Goal: Task Accomplishment & Management: Use online tool/utility

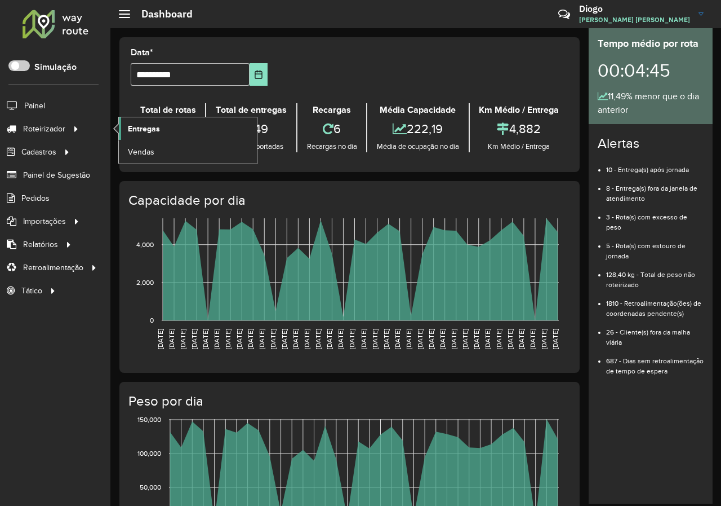
click at [132, 130] on span "Entregas" at bounding box center [144, 129] width 32 height 12
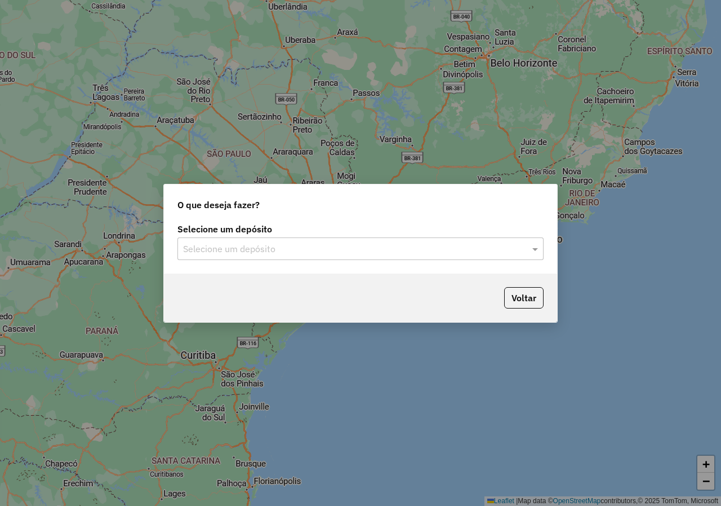
click at [526, 251] on div at bounding box center [361, 248] width 366 height 15
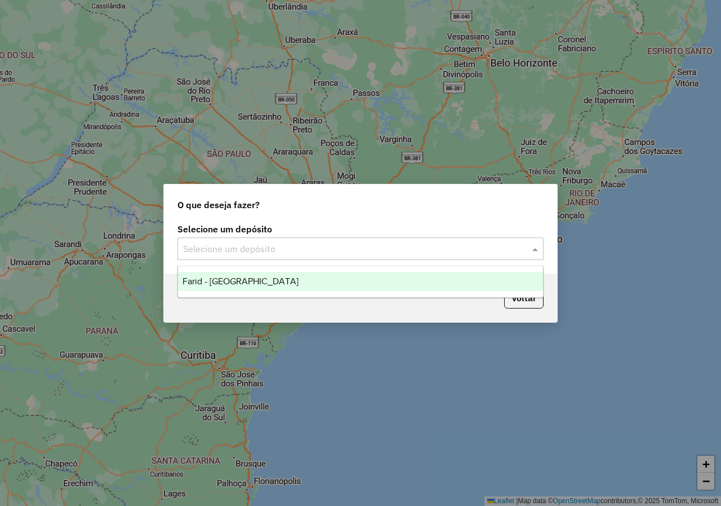
click at [424, 284] on div "Farid - [GEOGRAPHIC_DATA]" at bounding box center [360, 281] width 365 height 19
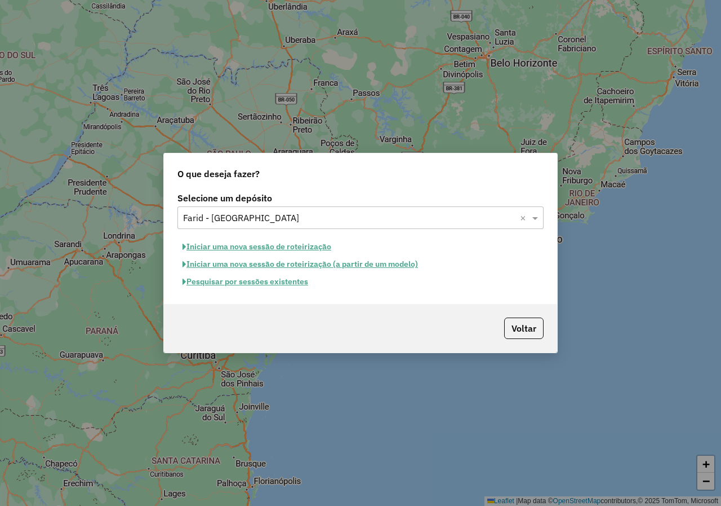
click at [284, 282] on button "Pesquisar por sessões existentes" at bounding box center [246, 281] width 136 height 17
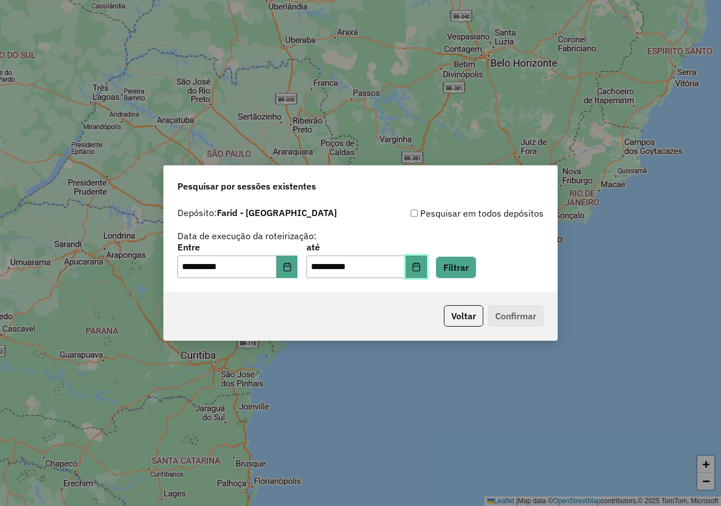
click at [420, 263] on icon "Choose Date" at bounding box center [416, 266] width 7 height 9
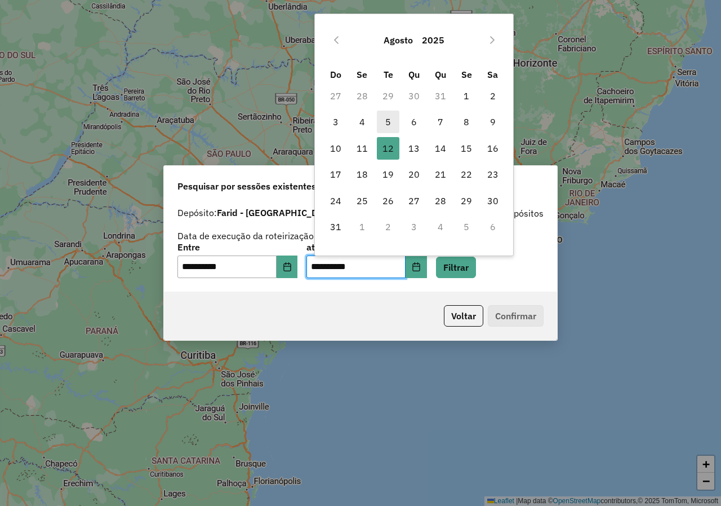
click at [391, 121] on span "5" at bounding box center [388, 121] width 23 height 23
type input "**********"
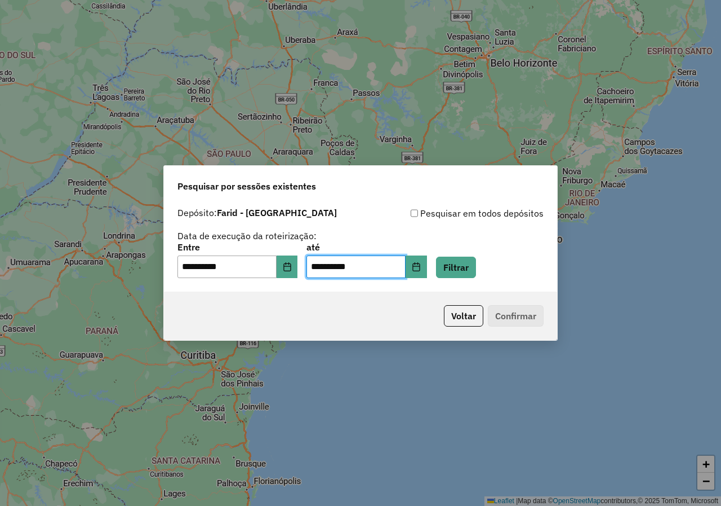
click at [459, 278] on div "**********" at bounding box center [360, 247] width 393 height 90
click at [460, 274] on button "Filtrar" at bounding box center [456, 266] width 40 height 21
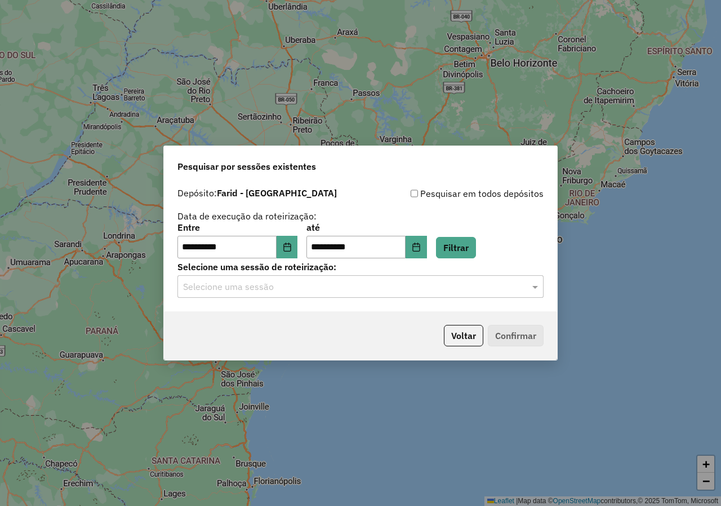
click at [517, 290] on div at bounding box center [361, 286] width 366 height 15
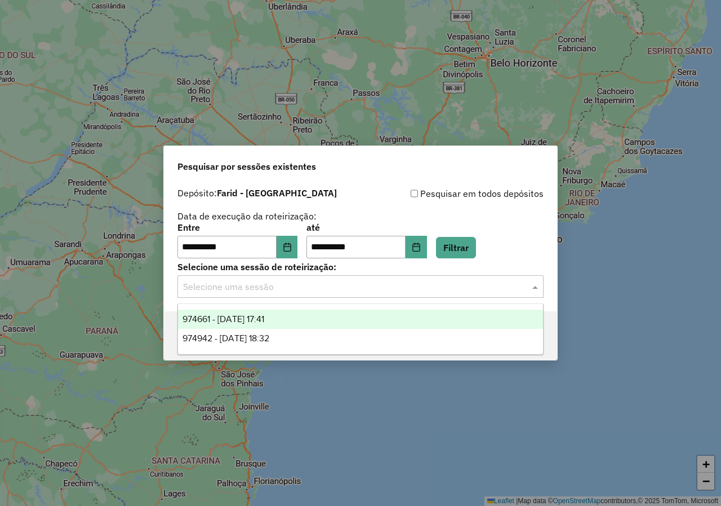
click at [407, 323] on div "974661 - 05/08/2025 17:41" at bounding box center [360, 318] width 365 height 19
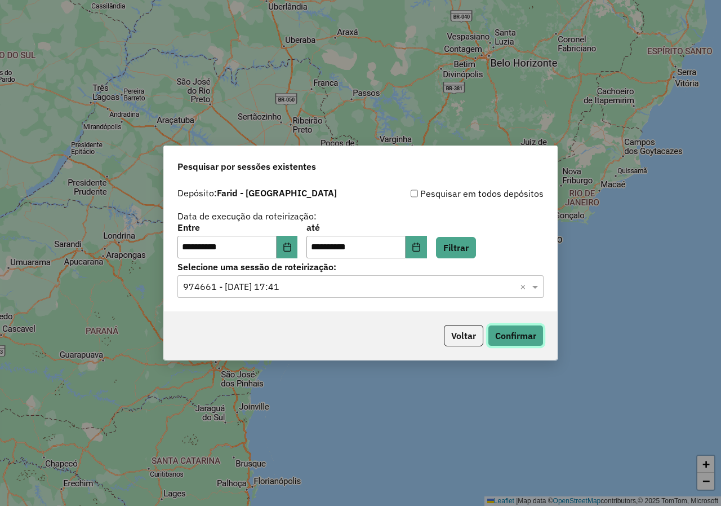
click at [490, 333] on button "Confirmar" at bounding box center [516, 335] width 56 height 21
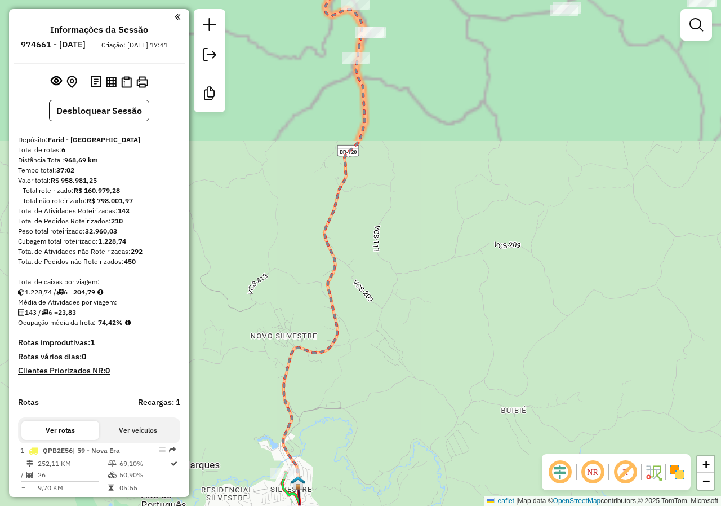
drag, startPoint x: 392, startPoint y: 369, endPoint x: 415, endPoint y: 287, distance: 84.2
click at [415, 285] on div "Janela de atendimento Grade de atendimento Capacidade Transportadoras Veículos …" at bounding box center [360, 253] width 721 height 506
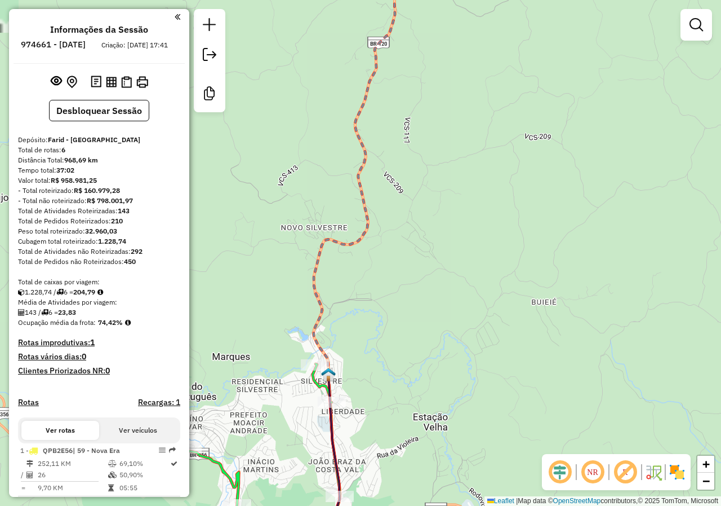
drag, startPoint x: 389, startPoint y: 393, endPoint x: 450, endPoint y: 192, distance: 209.8
click at [450, 194] on div "Janela de atendimento Grade de atendimento Capacidade Transportadoras Veículos …" at bounding box center [360, 253] width 721 height 506
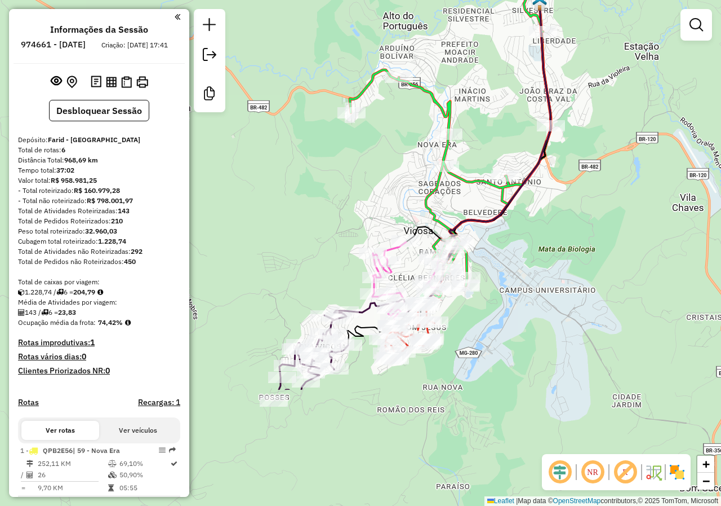
drag, startPoint x: 432, startPoint y: 343, endPoint x: 582, endPoint y: 176, distance: 223.5
click at [582, 176] on div "Janela de atendimento Grade de atendimento Capacidade Transportadoras Veículos …" at bounding box center [360, 253] width 721 height 506
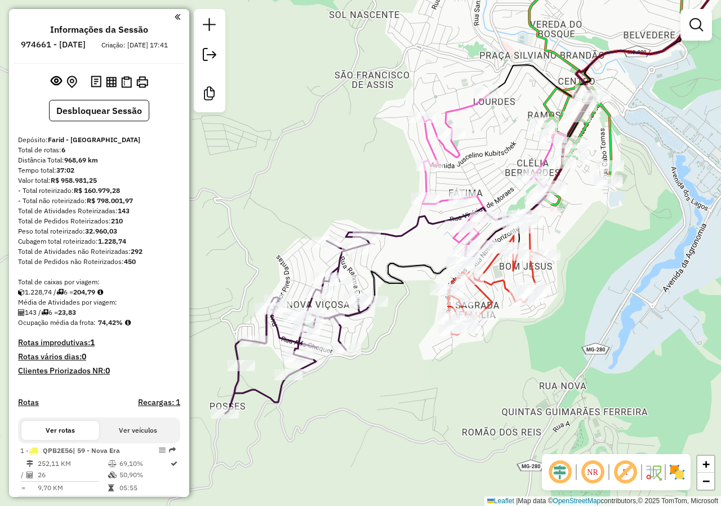
drag, startPoint x: 503, startPoint y: 281, endPoint x: 578, endPoint y: 240, distance: 85.2
click at [578, 240] on div "Janela de atendimento Grade de atendimento Capacidade Transportadoras Veículos …" at bounding box center [360, 253] width 721 height 506
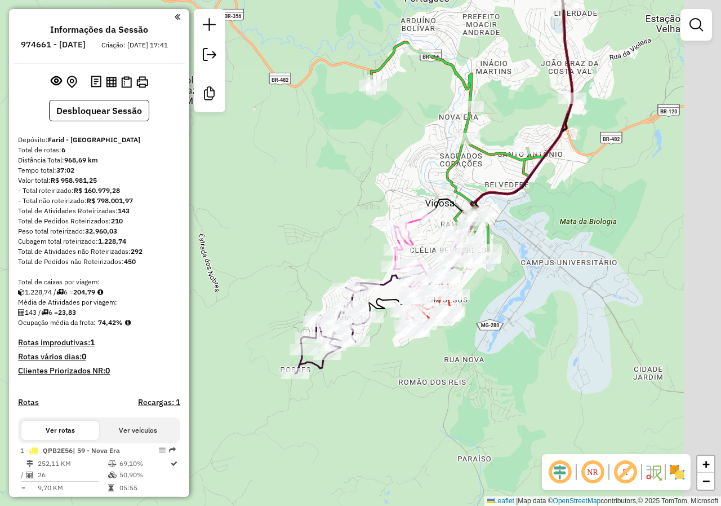
drag, startPoint x: 578, startPoint y: 261, endPoint x: 506, endPoint y: 291, distance: 77.6
click at [506, 291] on div "Janela de atendimento Grade de atendimento Capacidade Transportadoras Veículos …" at bounding box center [360, 253] width 721 height 506
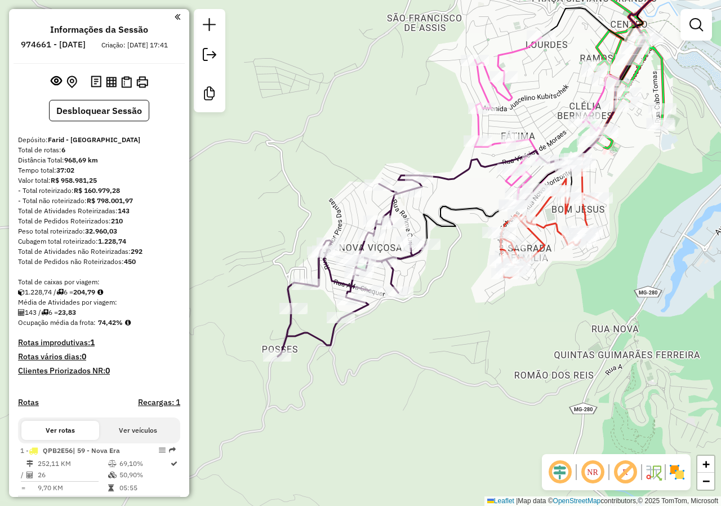
drag, startPoint x: 513, startPoint y: 299, endPoint x: 468, endPoint y: 340, distance: 61.8
click at [468, 340] on div "Janela de atendimento Grade de atendimento Capacidade Transportadoras Veículos …" at bounding box center [360, 253] width 721 height 506
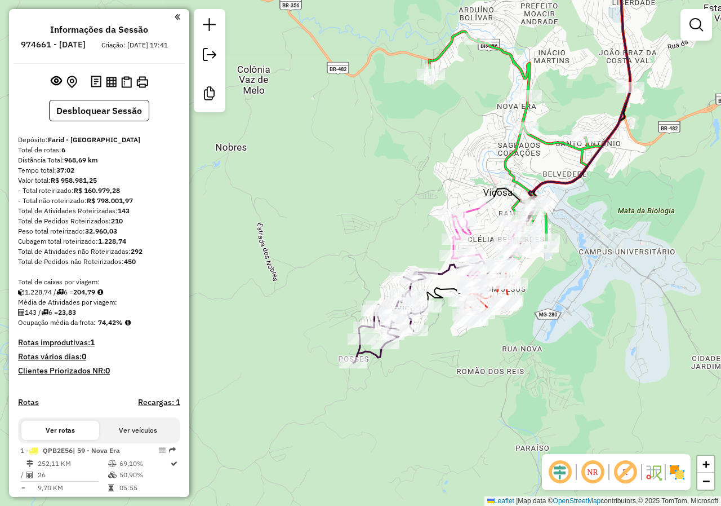
drag, startPoint x: 468, startPoint y: 370, endPoint x: 472, endPoint y: 364, distance: 7.3
click at [472, 364] on div "Janela de atendimento Grade de atendimento Capacidade Transportadoras Veículos …" at bounding box center [360, 253] width 721 height 506
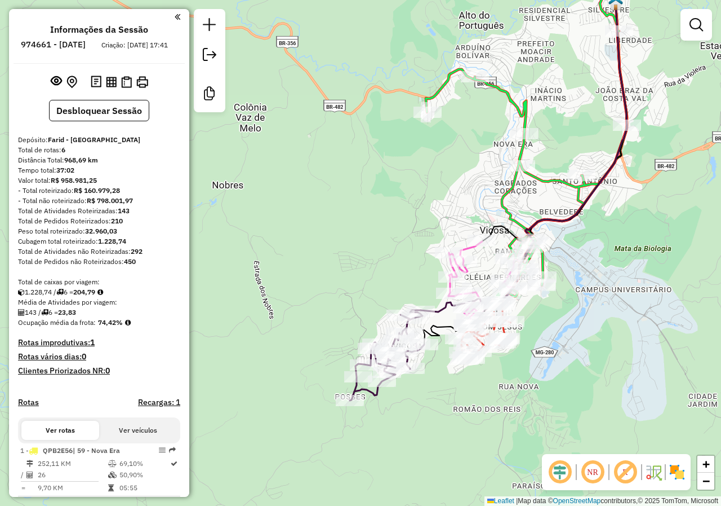
drag, startPoint x: 623, startPoint y: 259, endPoint x: 619, endPoint y: 287, distance: 28.9
click at [619, 287] on div "Janela de atendimento Grade de atendimento Capacidade Transportadoras Veículos …" at bounding box center [360, 253] width 721 height 506
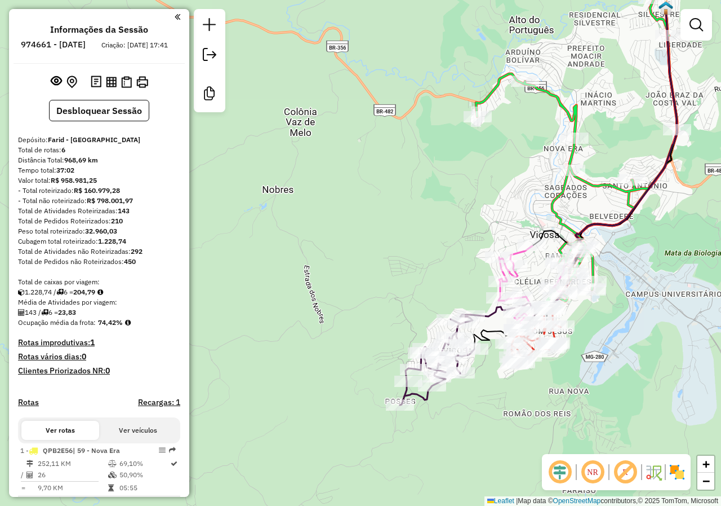
drag, startPoint x: 596, startPoint y: 342, endPoint x: 587, endPoint y: 326, distance: 17.9
click at [587, 326] on div "Janela de atendimento Grade de atendimento Capacidade Transportadoras Veículos …" at bounding box center [360, 253] width 721 height 506
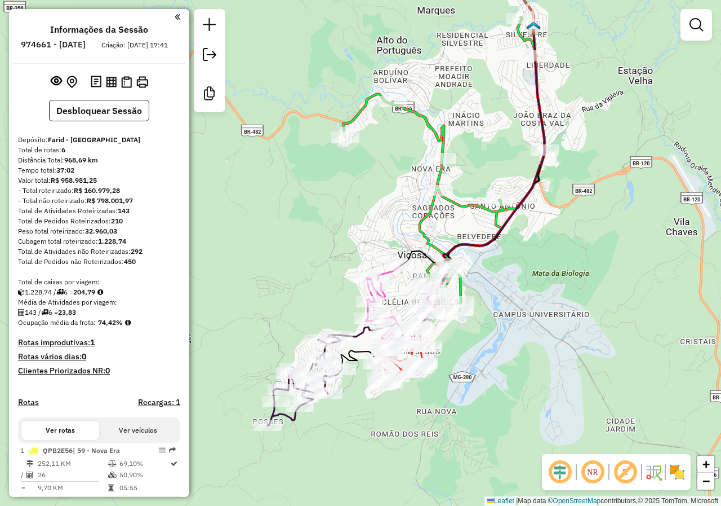
drag, startPoint x: 631, startPoint y: 326, endPoint x: 499, endPoint y: 347, distance: 134.0
click at [499, 347] on div "Janela de atendimento Grade de atendimento Capacidade Transportadoras Veículos …" at bounding box center [360, 253] width 721 height 506
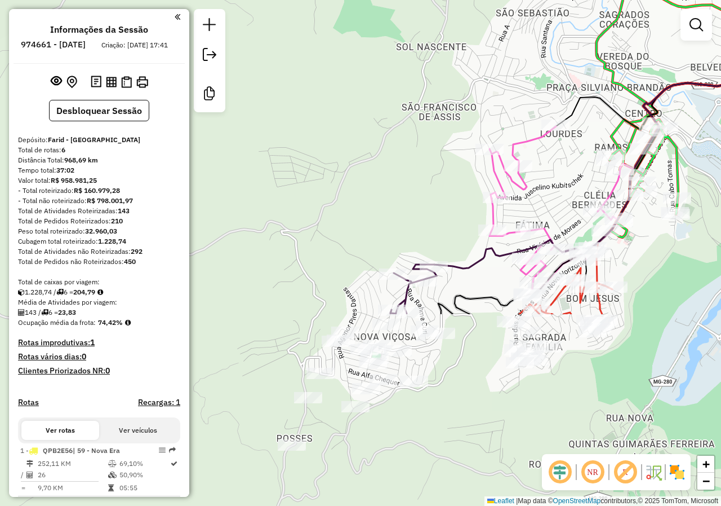
drag, startPoint x: 389, startPoint y: 203, endPoint x: 495, endPoint y: -32, distance: 257.8
click at [495, 0] on html "Aguarde... Pop-up bloqueado! Seu navegador bloqueou automáticamente a abertura …" at bounding box center [360, 253] width 721 height 506
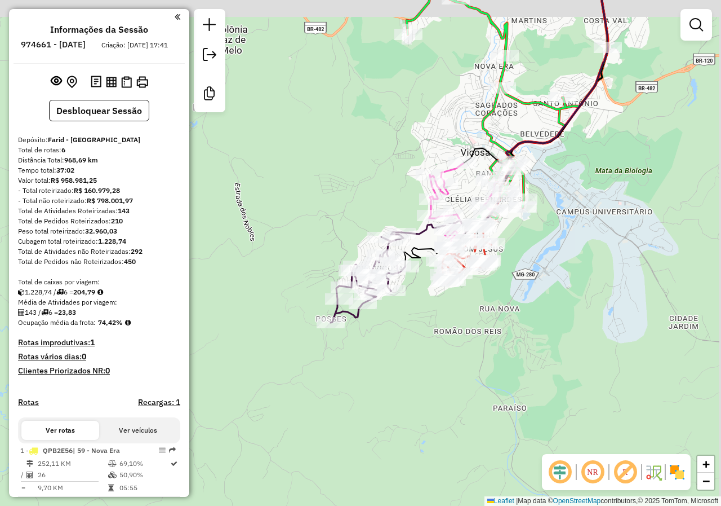
drag, startPoint x: 603, startPoint y: 256, endPoint x: 537, endPoint y: 296, distance: 77.3
click at [537, 296] on div "Janela de atendimento Grade de atendimento Capacidade Transportadoras Veículos …" at bounding box center [360, 253] width 721 height 506
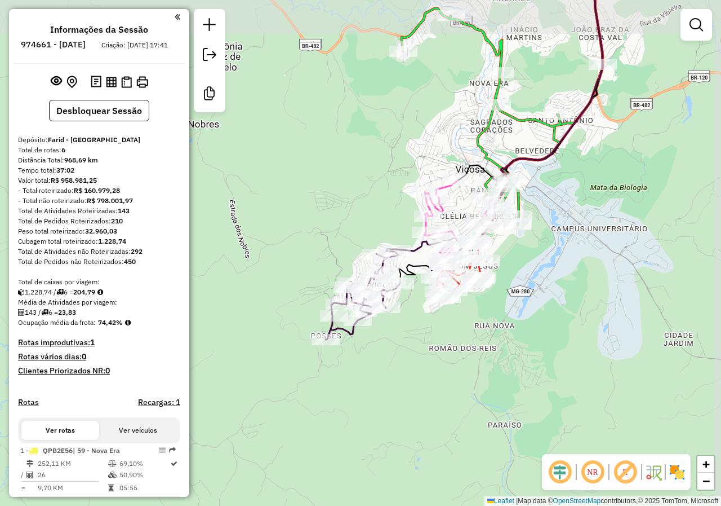
drag, startPoint x: 611, startPoint y: 232, endPoint x: 515, endPoint y: 294, distance: 114.3
click at [515, 294] on div "Janela de atendimento Grade de atendimento Capacidade Transportadoras Veículos …" at bounding box center [360, 253] width 721 height 506
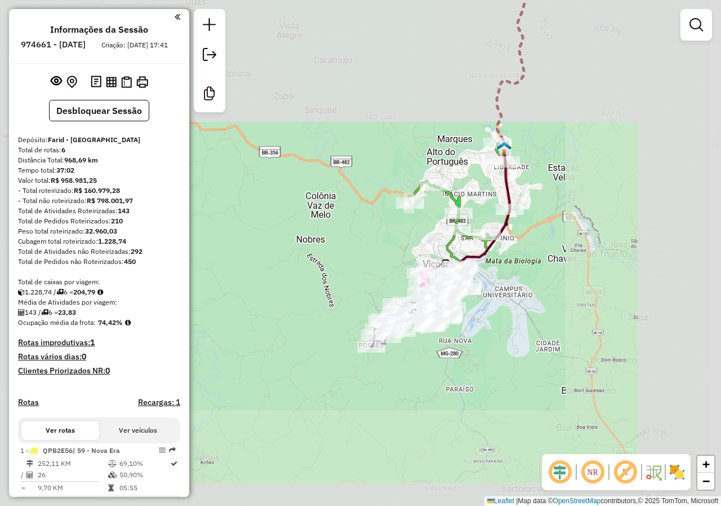
click at [498, 321] on div "Janela de atendimento Grade de atendimento Capacidade Transportadoras Veículos …" at bounding box center [360, 253] width 721 height 506
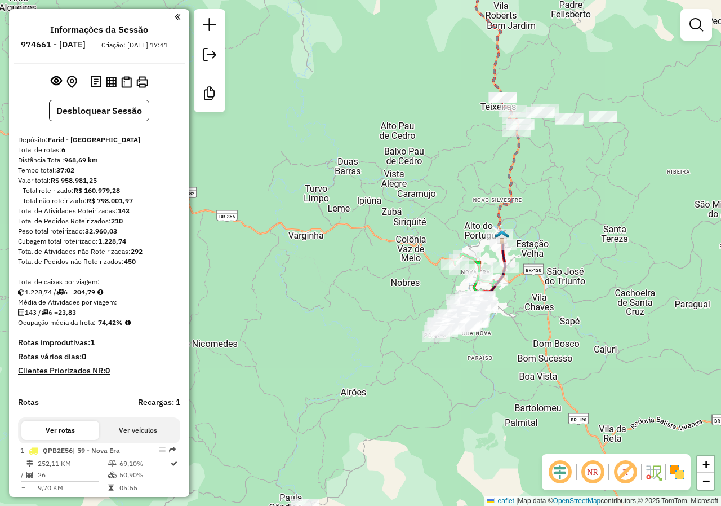
drag, startPoint x: 572, startPoint y: 257, endPoint x: 526, endPoint y: 165, distance: 102.6
click at [511, 119] on div "Janela de atendimento Grade de atendimento Capacidade Transportadoras Veículos …" at bounding box center [360, 253] width 721 height 506
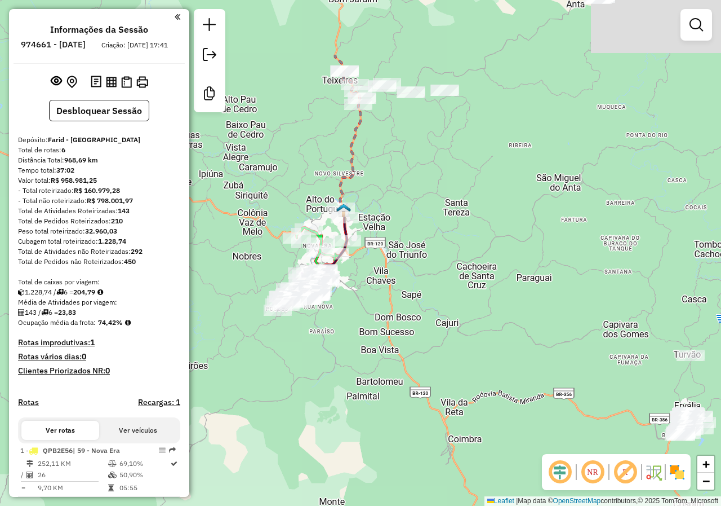
drag, startPoint x: 544, startPoint y: 224, endPoint x: 493, endPoint y: 354, distance: 139.9
click at [493, 354] on div "Janela de atendimento Grade de atendimento Capacidade Transportadoras Veículos …" at bounding box center [360, 253] width 721 height 506
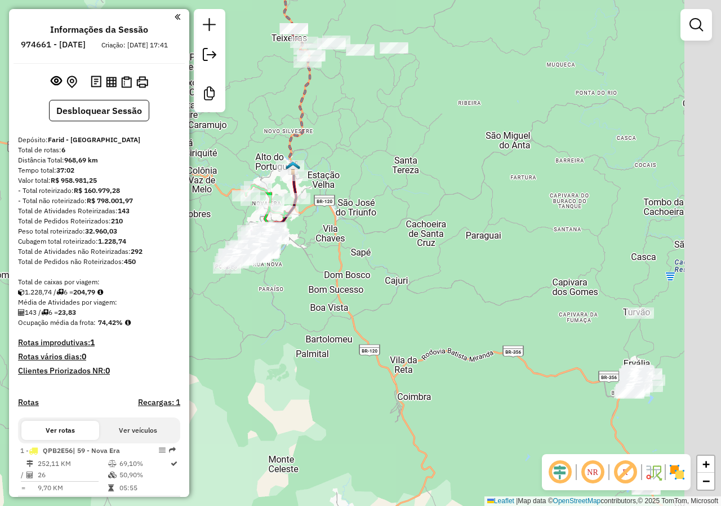
drag, startPoint x: 493, startPoint y: 312, endPoint x: 431, endPoint y: 236, distance: 98.6
click at [422, 234] on div "Janela de atendimento Grade de atendimento Capacidade Transportadoras Veículos …" at bounding box center [360, 253] width 721 height 506
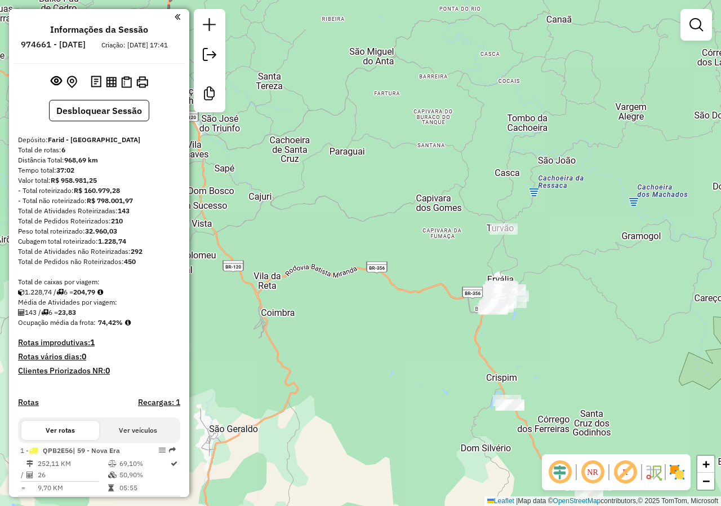
drag, startPoint x: 582, startPoint y: 383, endPoint x: 464, endPoint y: 318, distance: 134.9
click at [464, 318] on div "Janela de atendimento Grade de atendimento Capacidade Transportadoras Veículos …" at bounding box center [360, 253] width 721 height 506
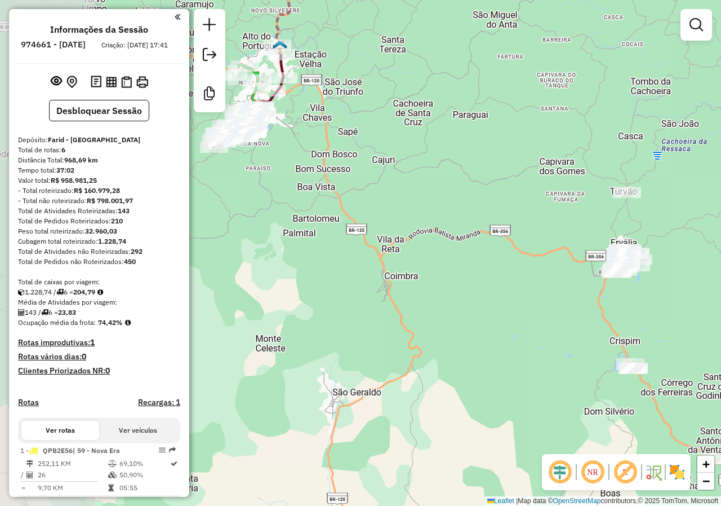
drag, startPoint x: 413, startPoint y: 304, endPoint x: 537, endPoint y: 267, distance: 128.7
click at [537, 267] on div "Janela de atendimento Grade de atendimento Capacidade Transportadoras Veículos …" at bounding box center [360, 253] width 721 height 506
click at [323, 267] on div "Janela de atendimento Grade de atendimento Capacidade Transportadoras Veículos …" at bounding box center [360, 253] width 721 height 506
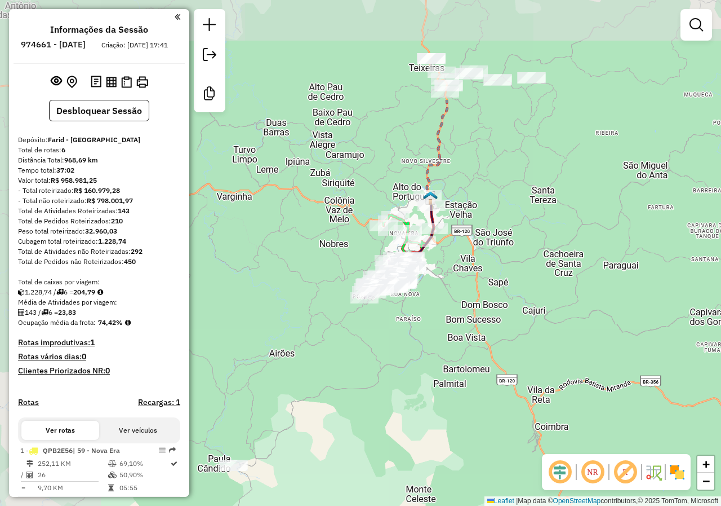
drag, startPoint x: 310, startPoint y: 203, endPoint x: 460, endPoint y: 354, distance: 212.8
click at [460, 354] on div "Janela de atendimento Grade de atendimento Capacidade Transportadoras Veículos …" at bounding box center [360, 253] width 721 height 506
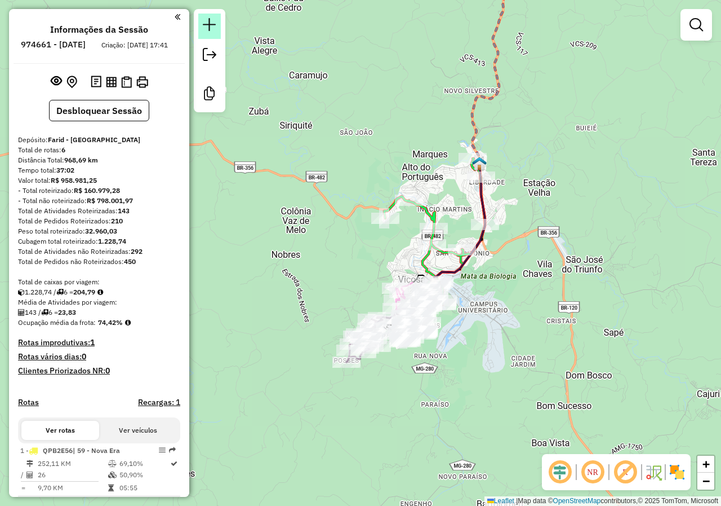
click at [211, 30] on em at bounding box center [210, 25] width 14 height 14
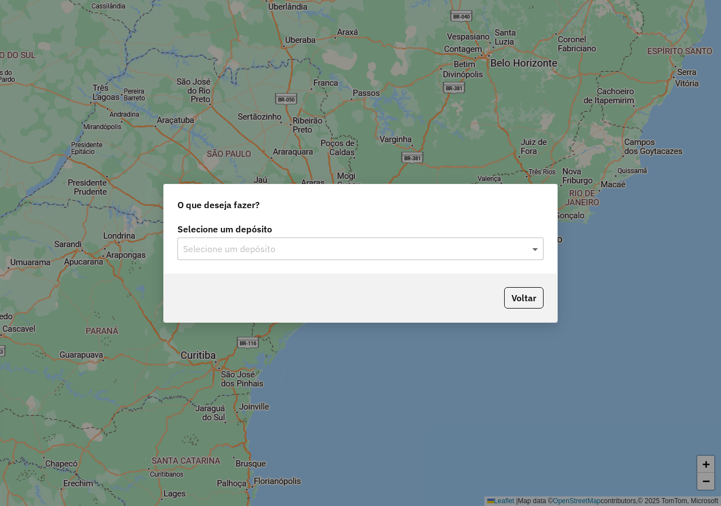
click at [530, 249] on span at bounding box center [537, 249] width 14 height 14
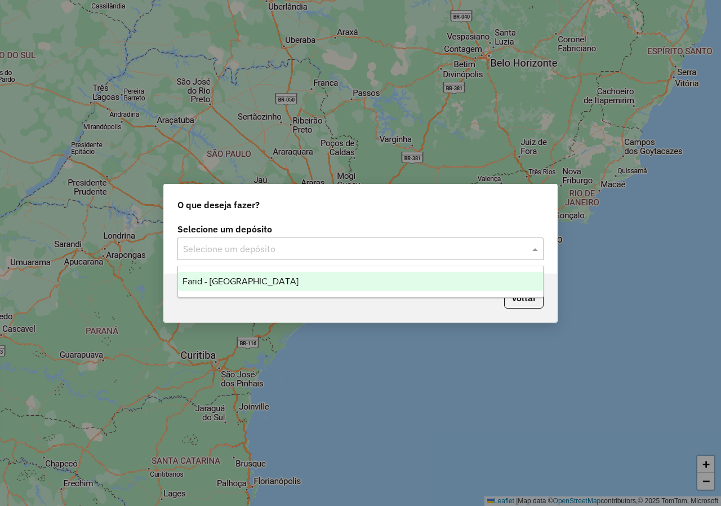
click at [363, 293] on ng-dropdown-panel "Farid - Ponte Nova" at bounding box center [361, 281] width 366 height 32
click at [369, 272] on div "Farid - Ponte Nova" at bounding box center [360, 281] width 365 height 19
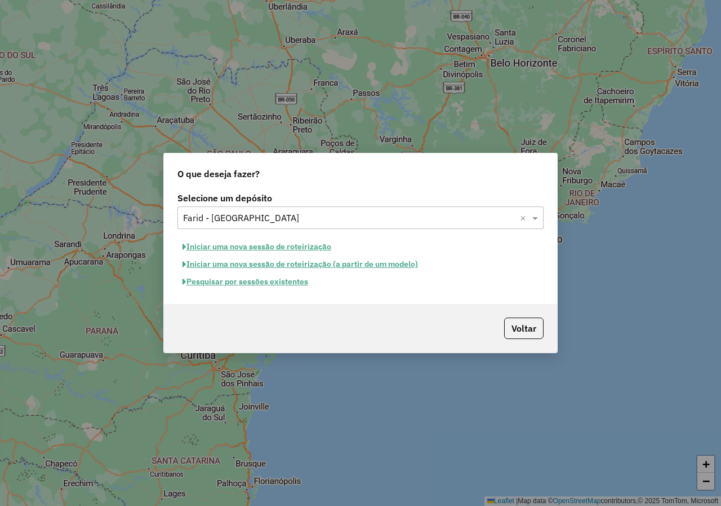
click at [286, 283] on button "Pesquisar por sessões existentes" at bounding box center [246, 281] width 136 height 17
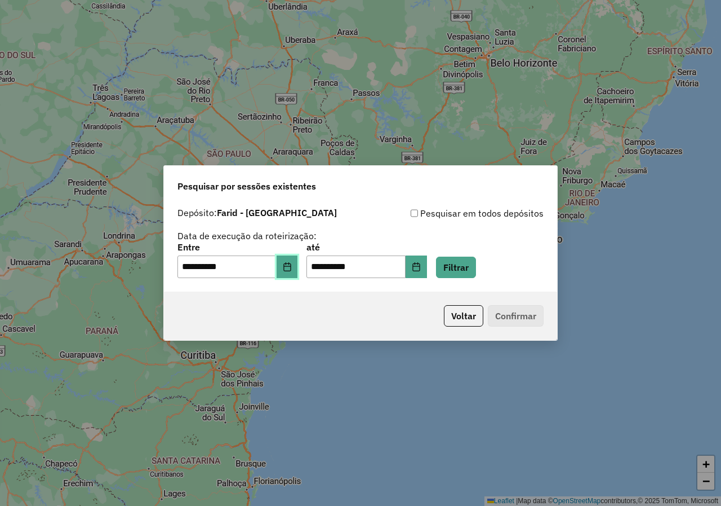
click at [294, 260] on button "Choose Date" at bounding box center [287, 266] width 21 height 23
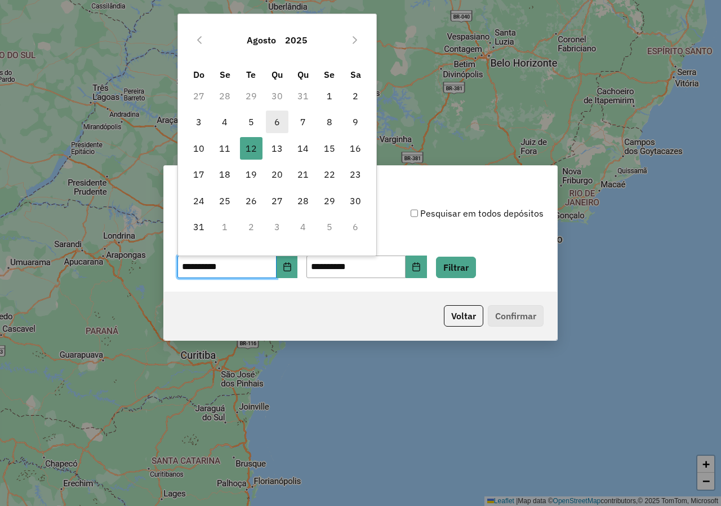
click at [273, 121] on span "6" at bounding box center [277, 121] width 23 height 23
type input "**********"
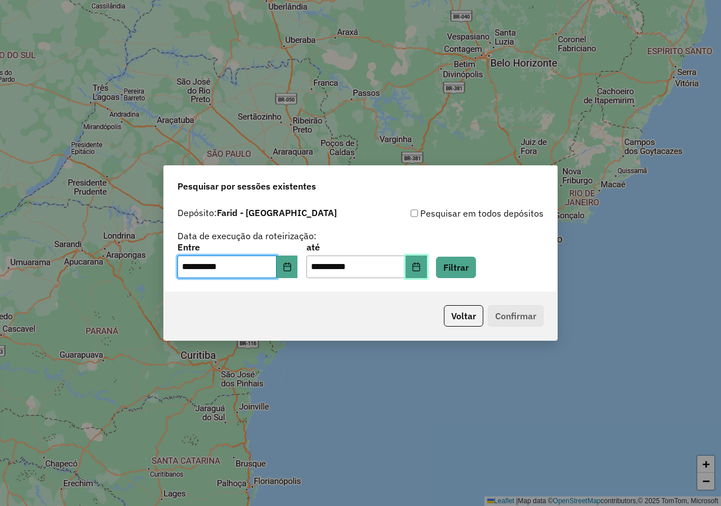
click at [421, 267] on icon "Choose Date" at bounding box center [416, 266] width 9 height 9
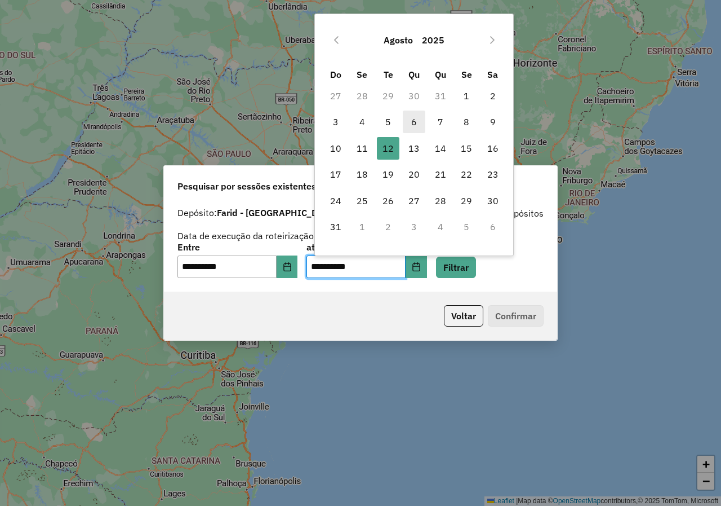
click at [408, 118] on span "6" at bounding box center [414, 121] width 23 height 23
type input "**********"
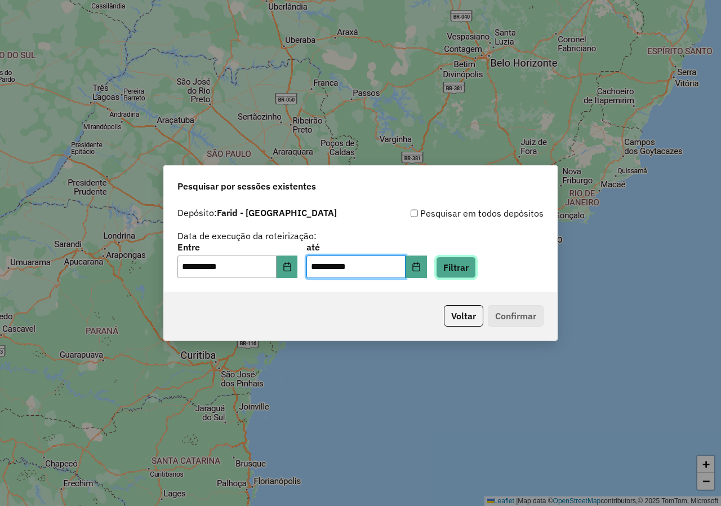
click at [468, 272] on button "Filtrar" at bounding box center [456, 266] width 40 height 21
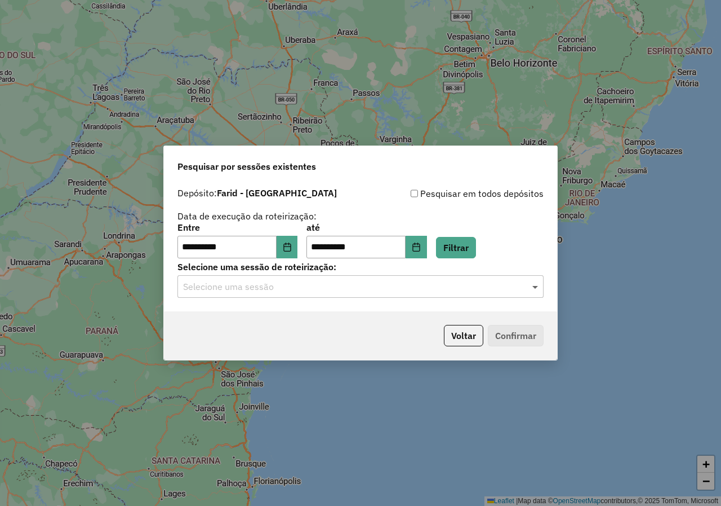
click at [530, 287] on span at bounding box center [537, 287] width 14 height 14
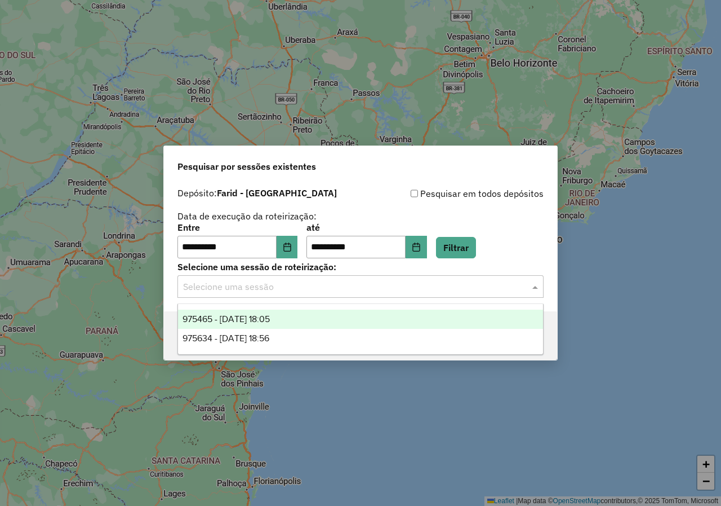
click at [428, 315] on div "975465 - 06/08/2025 18:05" at bounding box center [360, 318] width 365 height 19
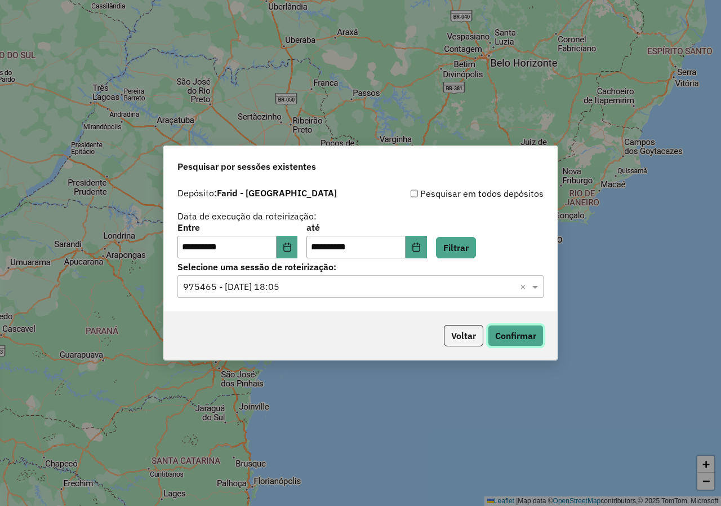
click at [516, 335] on button "Confirmar" at bounding box center [516, 335] width 56 height 21
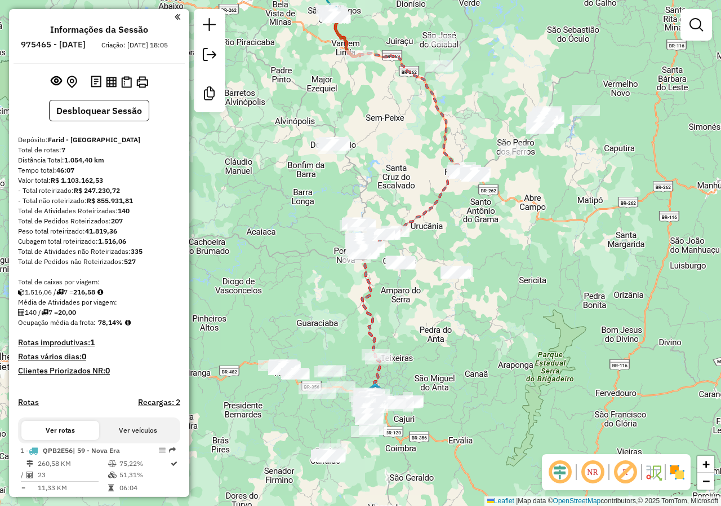
drag, startPoint x: 480, startPoint y: 377, endPoint x: 489, endPoint y: 317, distance: 61.1
click at [489, 317] on div "Janela de atendimento Grade de atendimento Capacidade Transportadoras Veículos …" at bounding box center [360, 253] width 721 height 506
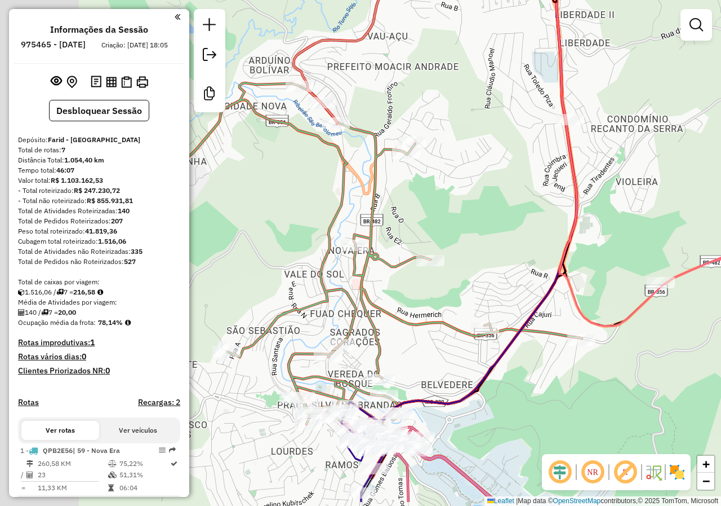
drag, startPoint x: 428, startPoint y: 240, endPoint x: 481, endPoint y: 212, distance: 59.7
click at [481, 212] on div "Janela de atendimento Grade de atendimento Capacidade Transportadoras Veículos …" at bounding box center [360, 253] width 721 height 506
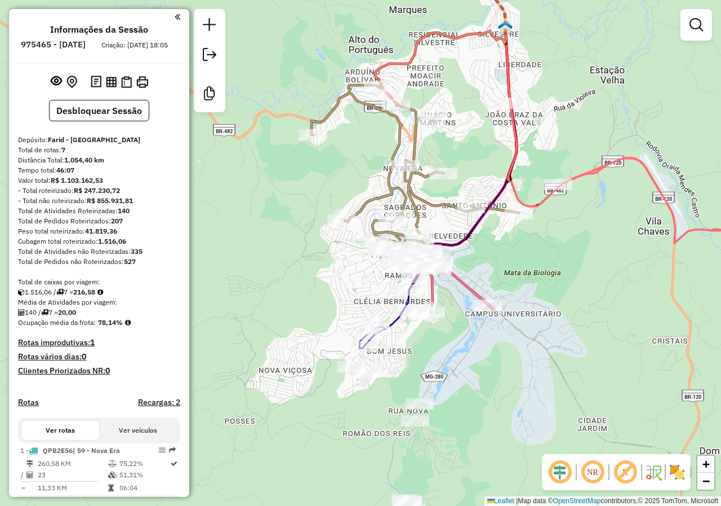
drag, startPoint x: 481, startPoint y: 212, endPoint x: 456, endPoint y: 141, distance: 75.7
click at [456, 141] on div "Janela de atendimento Grade de atendimento Capacidade Transportadoras Veículos …" at bounding box center [360, 253] width 721 height 506
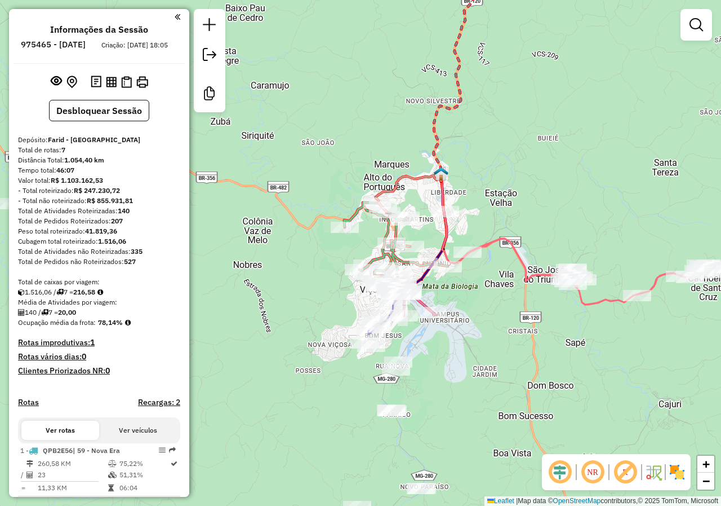
drag, startPoint x: 530, startPoint y: 317, endPoint x: 518, endPoint y: 307, distance: 14.8
click at [518, 307] on div "Janela de atendimento Grade de atendimento Capacidade Transportadoras Veículos …" at bounding box center [360, 253] width 721 height 506
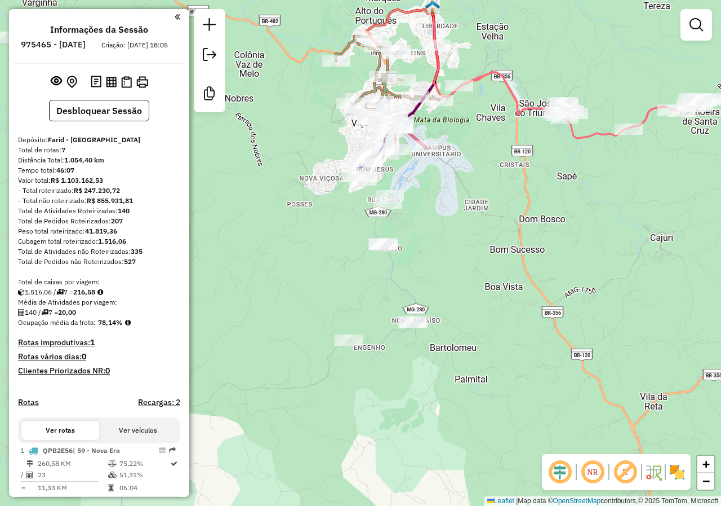
drag, startPoint x: 454, startPoint y: 431, endPoint x: 472, endPoint y: 393, distance: 41.6
click at [472, 396] on div "Janela de atendimento Grade de atendimento Capacidade Transportadoras Veículos …" at bounding box center [360, 253] width 721 height 506
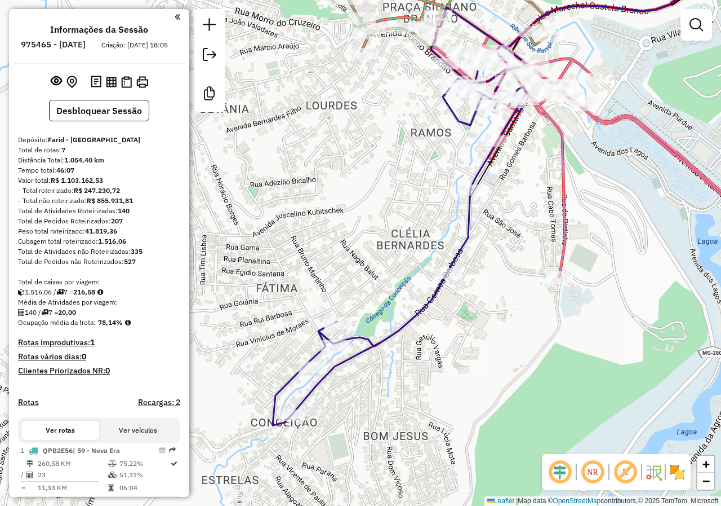
drag, startPoint x: 444, startPoint y: 339, endPoint x: 385, endPoint y: 356, distance: 60.5
click at [385, 356] on div "Janela de atendimento Grade de atendimento Capacidade Transportadoras Veículos …" at bounding box center [360, 253] width 721 height 506
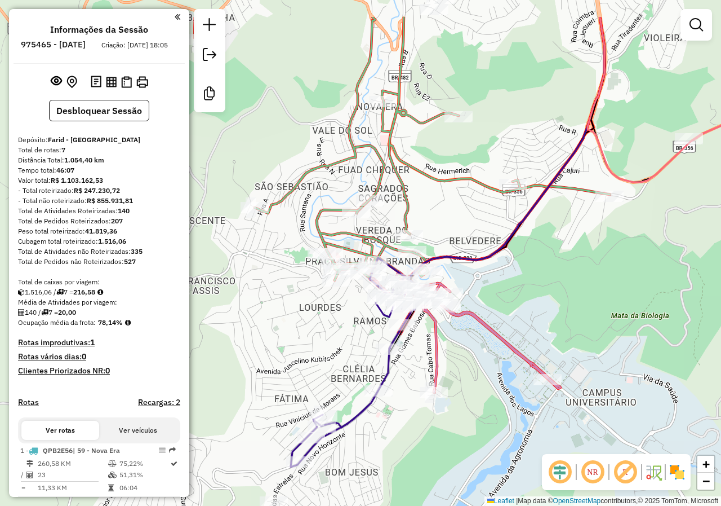
drag, startPoint x: 450, startPoint y: 303, endPoint x: 389, endPoint y: 442, distance: 151.4
click at [389, 442] on div "Janela de atendimento Grade de atendimento Capacidade Transportadoras Veículos …" at bounding box center [360, 253] width 721 height 506
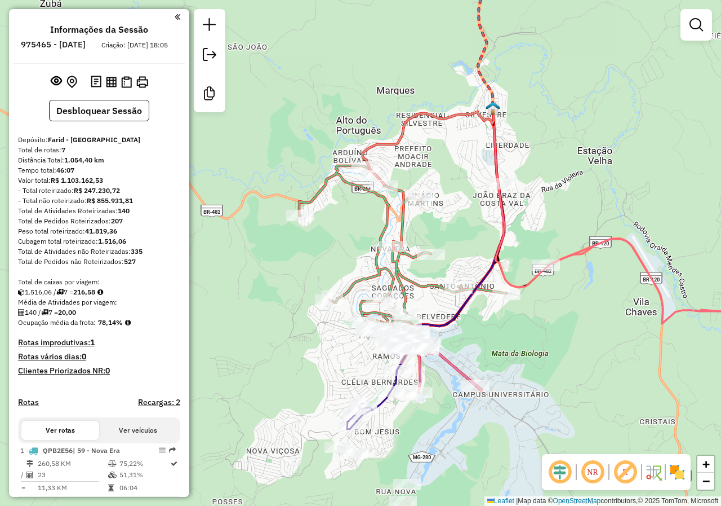
drag, startPoint x: 498, startPoint y: 314, endPoint x: 458, endPoint y: 262, distance: 65.6
click at [509, 353] on div "Janela de atendimento Grade de atendimento Capacidade Transportadoras Veículos …" at bounding box center [360, 253] width 721 height 506
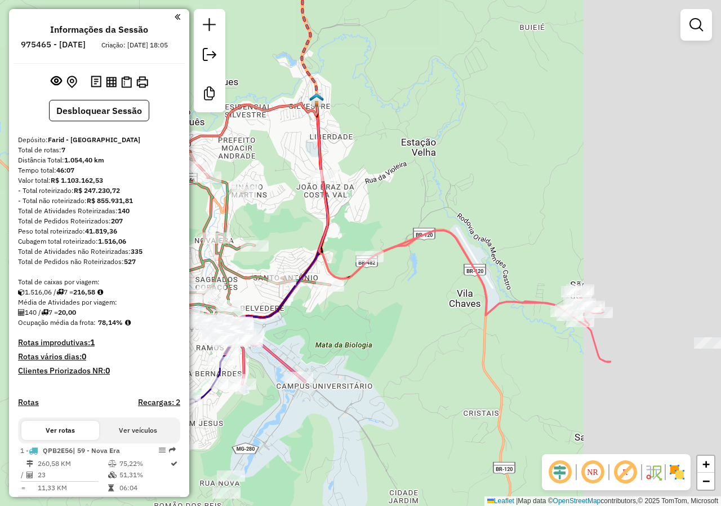
drag, startPoint x: 525, startPoint y: 364, endPoint x: 343, endPoint y: 339, distance: 183.8
click at [343, 339] on div "Janela de atendimento Grade de atendimento Capacidade Transportadoras Veículos …" at bounding box center [360, 253] width 721 height 506
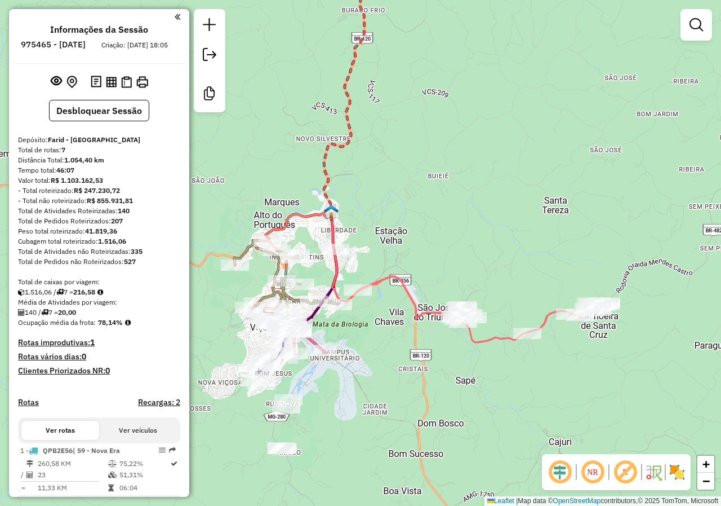
drag, startPoint x: 416, startPoint y: 352, endPoint x: 400, endPoint y: 348, distance: 16.8
click at [400, 348] on div "Janela de atendimento Grade de atendimento Capacidade Transportadoras Veículos …" at bounding box center [360, 253] width 721 height 506
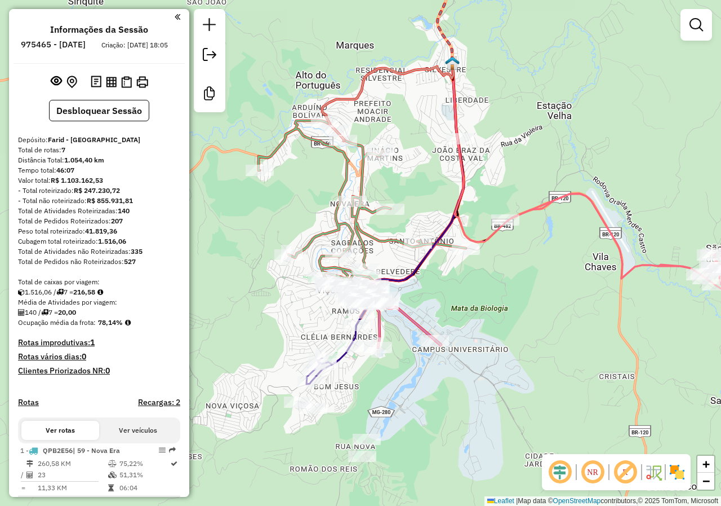
drag, startPoint x: 354, startPoint y: 286, endPoint x: 443, endPoint y: 309, distance: 91.3
click at [443, 309] on div "Janela de atendimento Grade de atendimento Capacidade Transportadoras Veículos …" at bounding box center [360, 253] width 721 height 506
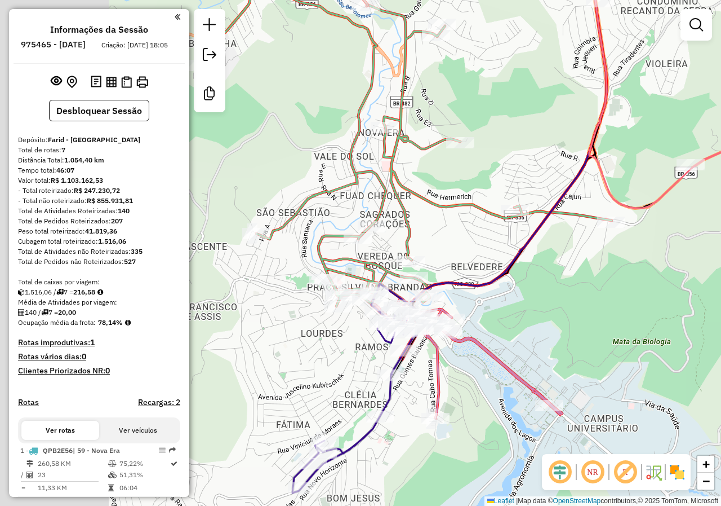
drag, startPoint x: 427, startPoint y: 293, endPoint x: 586, endPoint y: 334, distance: 164.2
click at [586, 334] on div "Janela de atendimento Grade de atendimento Capacidade Transportadoras Veículos …" at bounding box center [360, 253] width 721 height 506
